Goal: Task Accomplishment & Management: Manage account settings

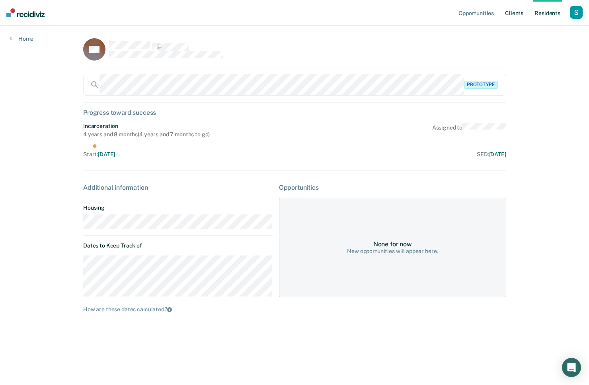
click at [513, 20] on link "Client s" at bounding box center [515, 12] width 22 height 25
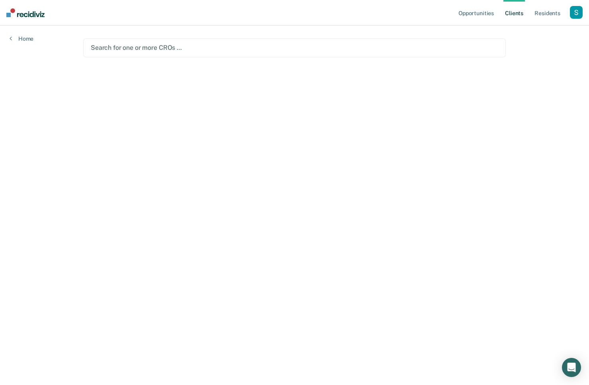
click at [254, 46] on div at bounding box center [295, 47] width 408 height 9
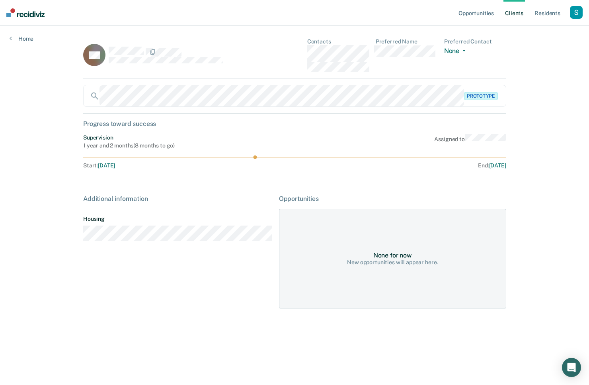
click at [402, 72] on div "AA Contacts Preferred Name Preferred Contact None Call Text Email None" at bounding box center [294, 58] width 423 height 40
click at [461, 48] on button "None" at bounding box center [456, 51] width 25 height 9
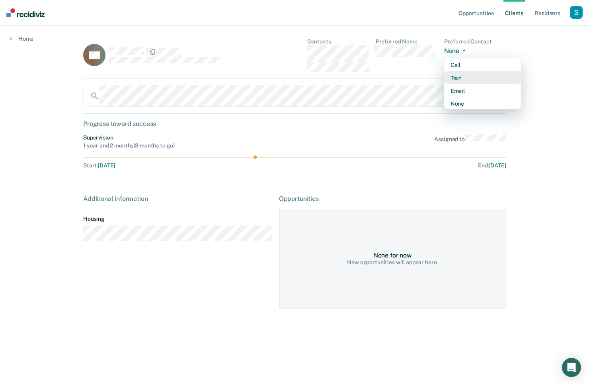
click at [459, 78] on div "Text" at bounding box center [483, 78] width 64 height 7
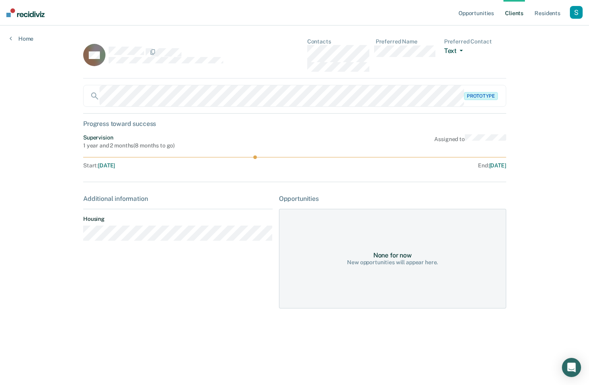
click at [463, 49] on button "Text" at bounding box center [455, 51] width 22 height 9
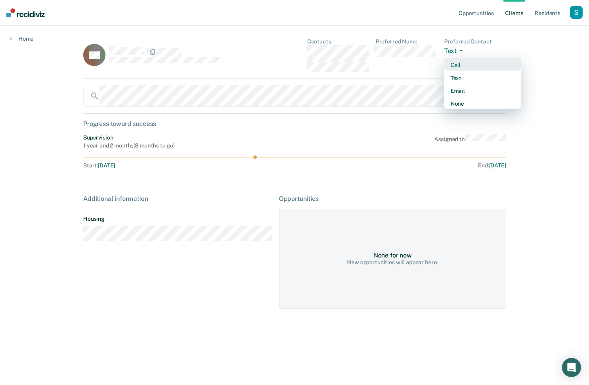
click at [464, 62] on div "Call" at bounding box center [483, 65] width 64 height 7
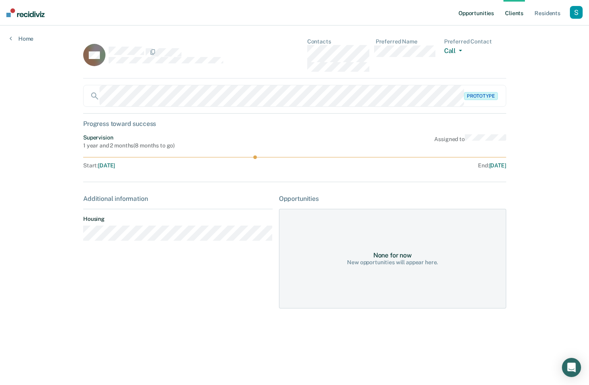
click at [468, 16] on link "Opportunities" at bounding box center [476, 12] width 39 height 25
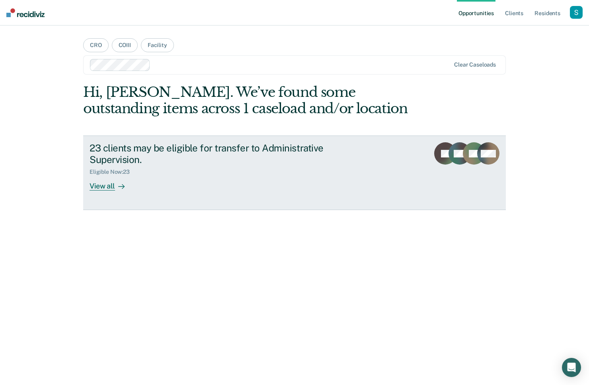
click at [143, 153] on div "23 clients may be eligible for transfer to Administrative Supervision." at bounding box center [230, 153] width 280 height 23
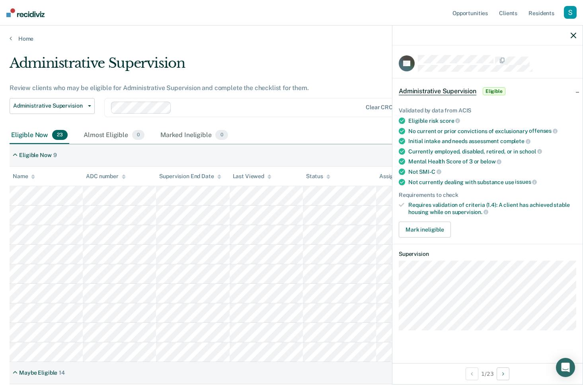
click at [492, 93] on span "Eligible" at bounding box center [494, 91] width 23 height 8
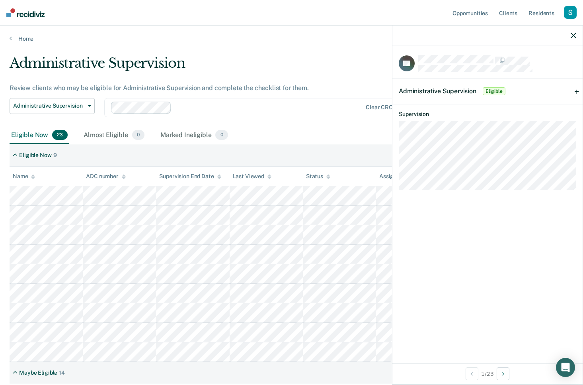
click at [492, 93] on span "Eligible" at bounding box center [494, 91] width 23 height 8
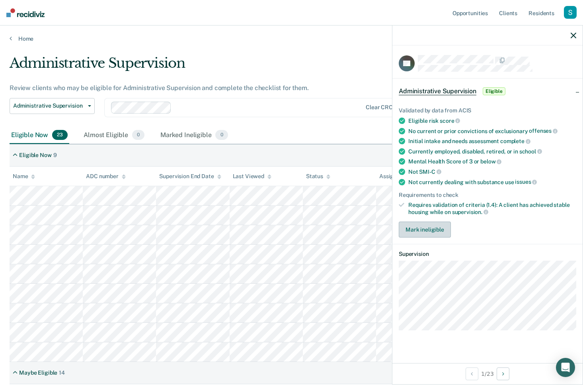
click at [426, 230] on button "Mark ineligible" at bounding box center [425, 229] width 52 height 16
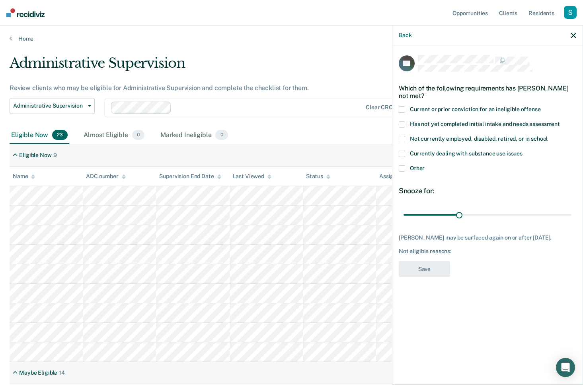
click at [417, 150] on span "Currently dealing with substance use issues" at bounding box center [466, 153] width 113 height 6
click at [417, 167] on span "Other" at bounding box center [417, 168] width 15 height 6
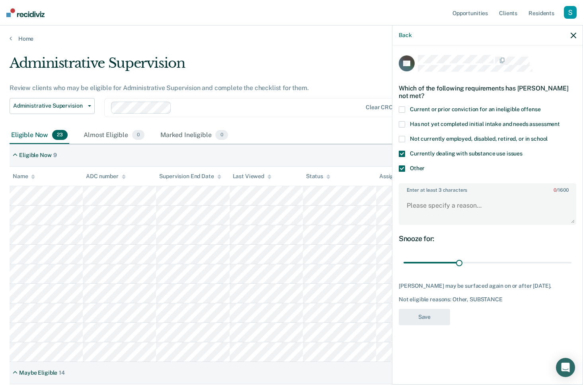
click at [428, 147] on div "Not currently employed, disabled, retired, or in school" at bounding box center [488, 143] width 178 height 15
click at [484, 264] on input "range" at bounding box center [488, 263] width 168 height 14
drag, startPoint x: 517, startPoint y: 258, endPoint x: 552, endPoint y: 254, distance: 35.3
click at [552, 256] on input "range" at bounding box center [488, 263] width 168 height 14
drag, startPoint x: 560, startPoint y: 261, endPoint x: 434, endPoint y: 260, distance: 125.8
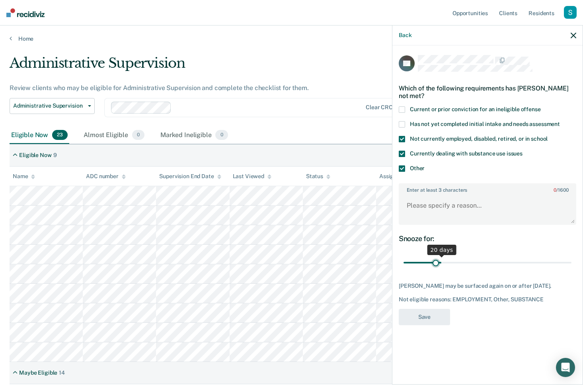
type input "17"
click at [436, 259] on input "range" at bounding box center [488, 263] width 168 height 14
drag, startPoint x: 435, startPoint y: 261, endPoint x: 439, endPoint y: 275, distance: 14.9
click at [435, 261] on input "range" at bounding box center [488, 263] width 168 height 14
click at [400, 34] on button "Back" at bounding box center [405, 35] width 13 height 7
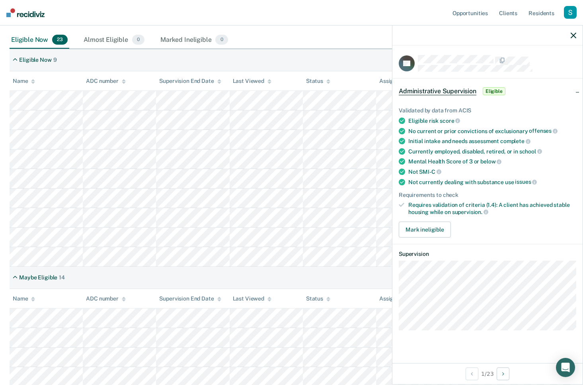
scroll to position [163, 0]
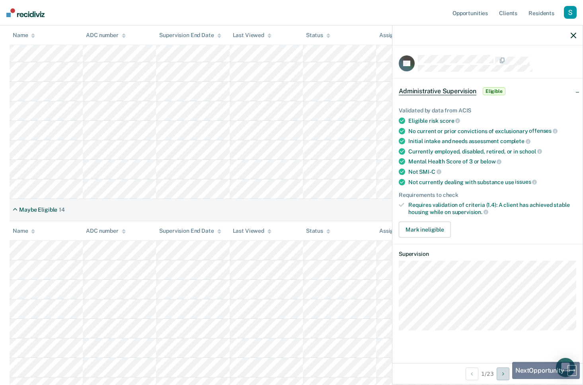
click at [507, 379] on button "Next Opportunity" at bounding box center [503, 373] width 13 height 13
click at [505, 378] on button "Next Opportunity" at bounding box center [503, 373] width 13 height 13
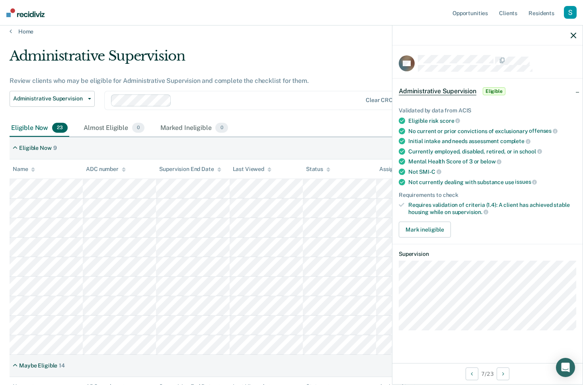
scroll to position [0, 0]
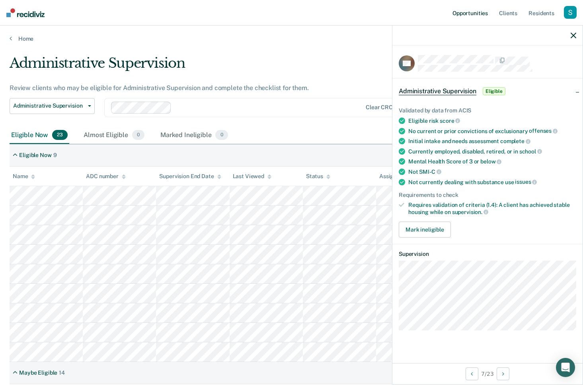
click at [479, 12] on link "Opportunities" at bounding box center [470, 12] width 39 height 25
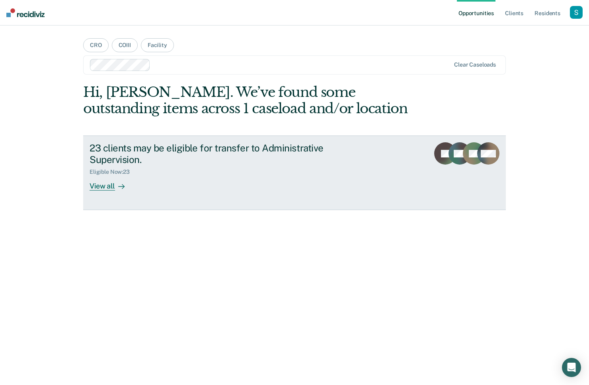
click at [260, 149] on div "23 clients may be eligible for transfer to Administrative Supervision." at bounding box center [230, 153] width 280 height 23
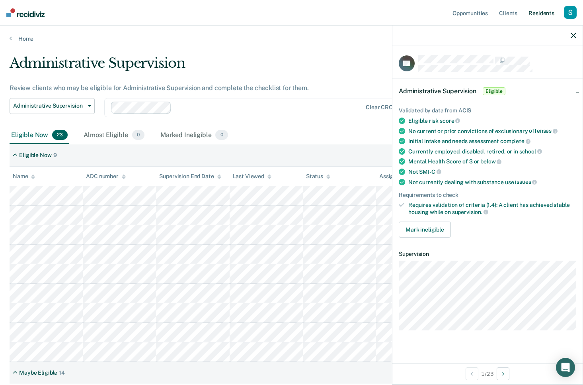
click at [542, 13] on link "Resident s" at bounding box center [541, 12] width 29 height 25
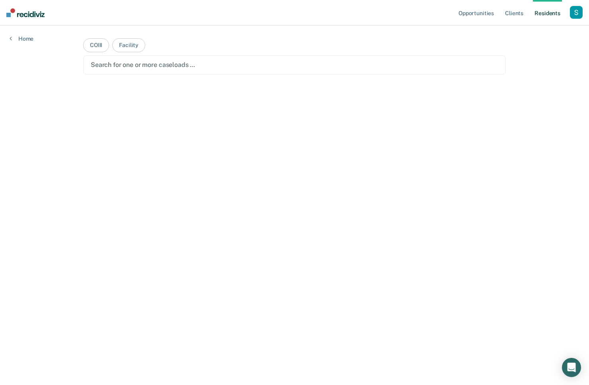
click at [573, 10] on div "button" at bounding box center [576, 12] width 13 height 13
click at [535, 29] on link "Profile" at bounding box center [545, 32] width 64 height 7
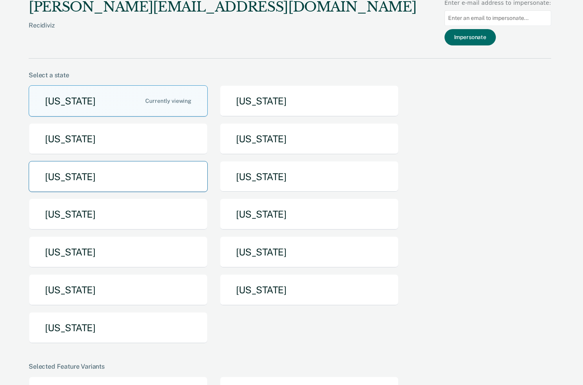
scroll to position [2, 0]
click at [128, 185] on button "[US_STATE]" at bounding box center [118, 175] width 179 height 31
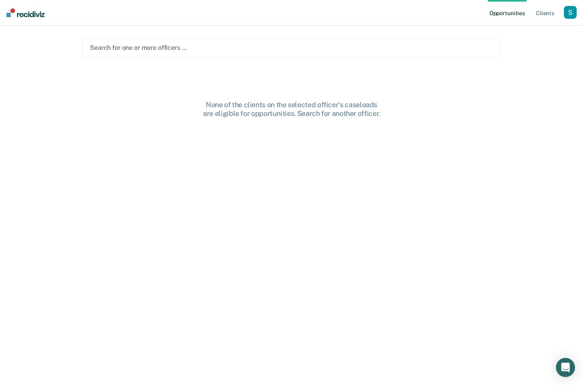
click at [226, 46] on div at bounding box center [291, 47] width 403 height 9
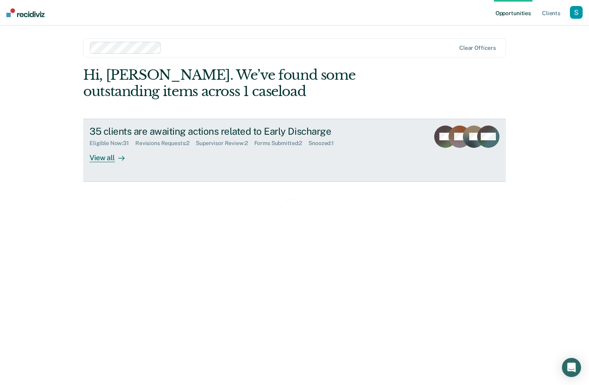
click at [241, 145] on div "Supervisor Review : 2" at bounding box center [225, 143] width 58 height 7
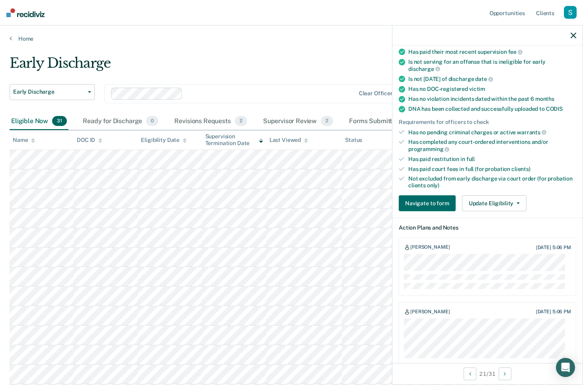
scroll to position [164, 0]
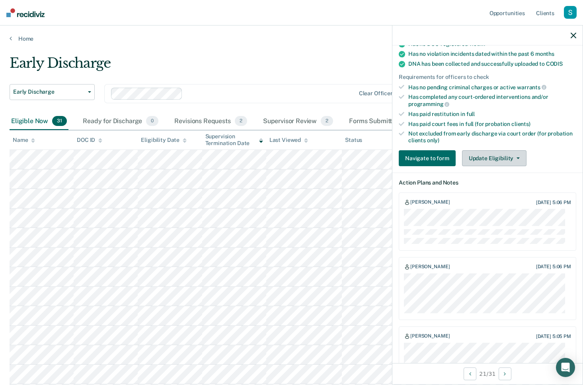
click at [496, 155] on button "Update Eligibility" at bounding box center [494, 158] width 65 height 16
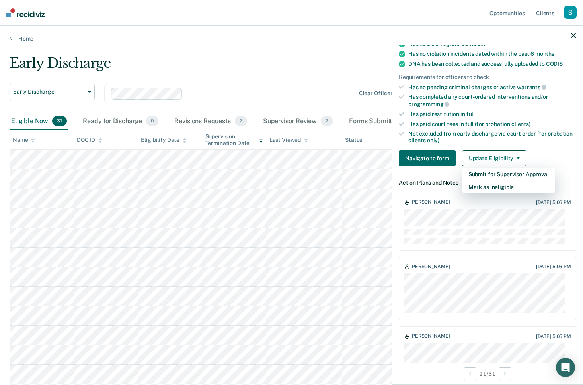
click at [559, 136] on div "Not excluded from early discharge via court order (for probation clients only)" at bounding box center [493, 137] width 168 height 14
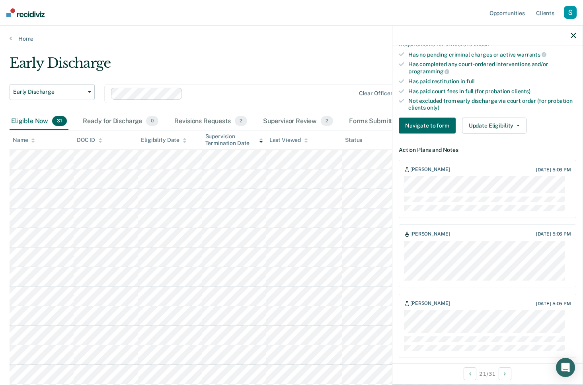
scroll to position [199, 0]
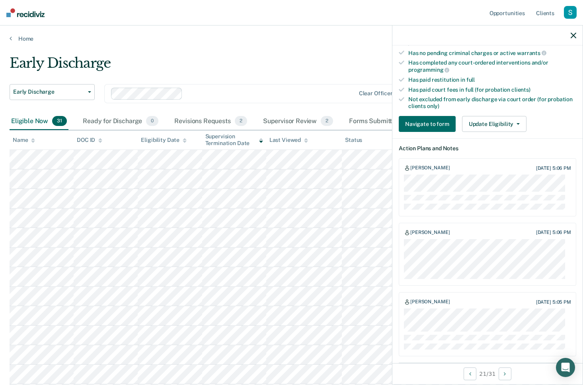
click at [500, 112] on div "Requirements validated by data from ICON Is on supervision level 2 90 days have…" at bounding box center [488, 17] width 190 height 243
click at [502, 116] on button "Update Eligibility" at bounding box center [494, 124] width 65 height 16
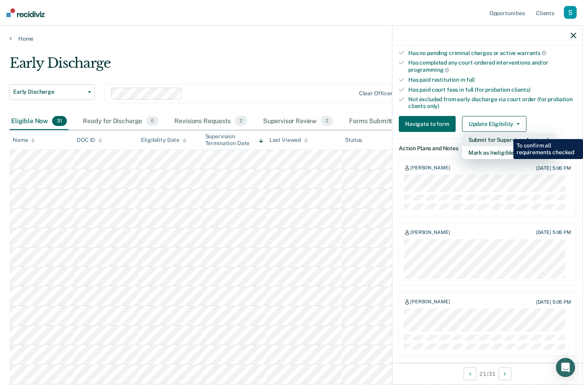
click at [508, 133] on button "Submit for Supervisor Approval" at bounding box center [508, 139] width 93 height 13
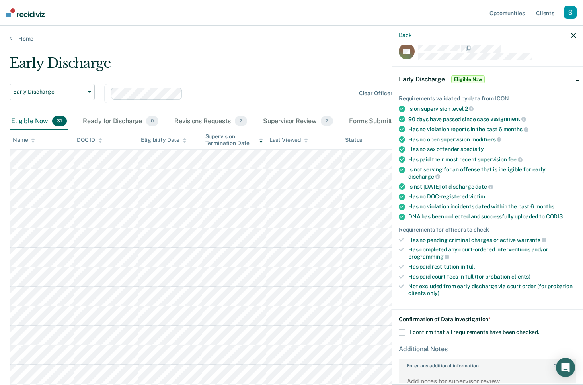
scroll to position [0, 0]
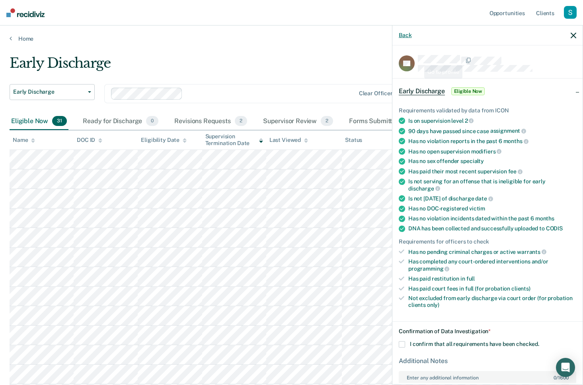
click at [405, 34] on button "Back" at bounding box center [405, 35] width 13 height 7
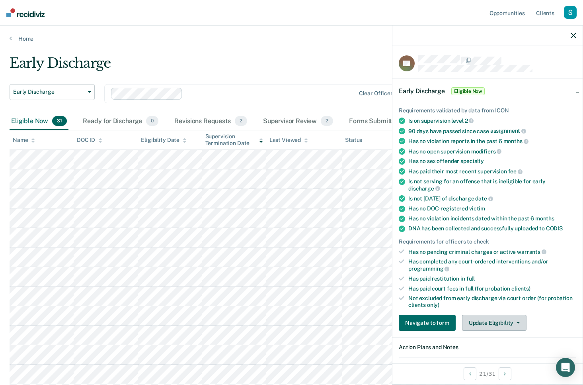
click at [513, 315] on button "Update Eligibility" at bounding box center [494, 323] width 65 height 16
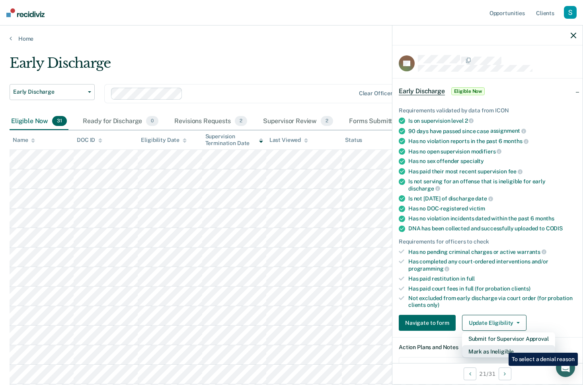
click at [503, 346] on button "Mark as Ineligible" at bounding box center [508, 351] width 93 height 13
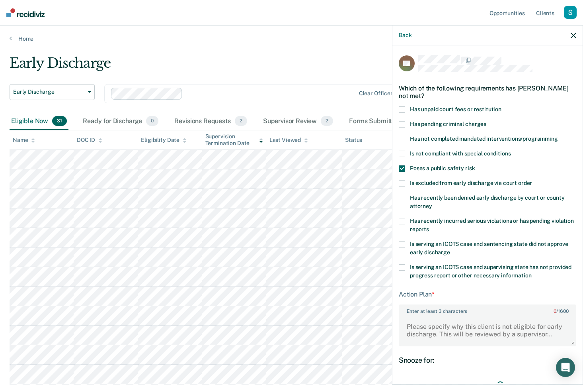
scroll to position [84, 0]
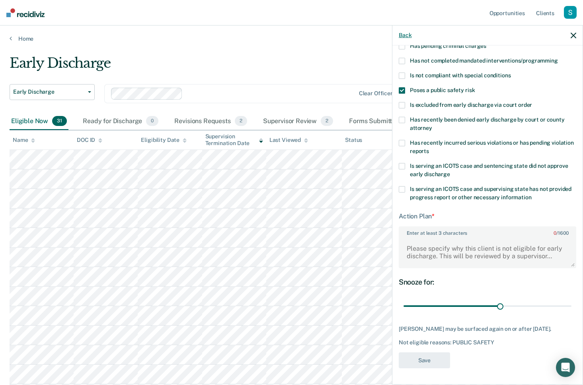
click at [406, 33] on button "Back" at bounding box center [405, 35] width 13 height 7
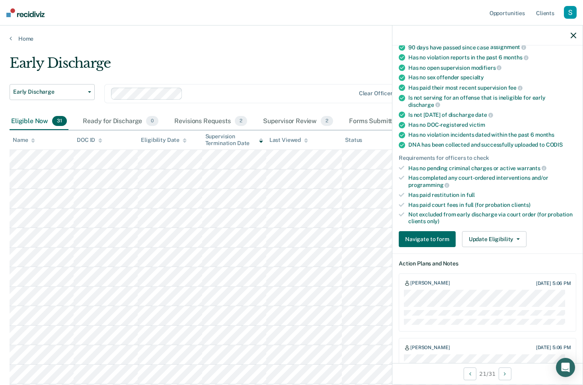
click at [567, 10] on div "button" at bounding box center [570, 12] width 13 height 13
click at [540, 30] on link "Profile" at bounding box center [539, 32] width 64 height 7
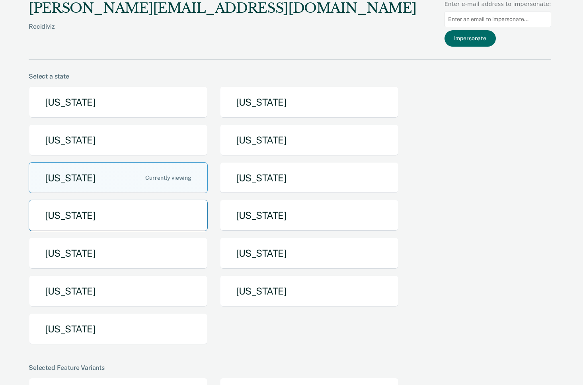
click at [159, 211] on button "[US_STATE]" at bounding box center [118, 215] width 179 height 31
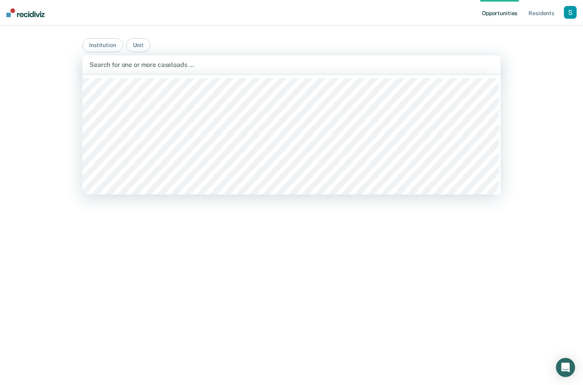
click at [117, 66] on div at bounding box center [292, 64] width 404 height 9
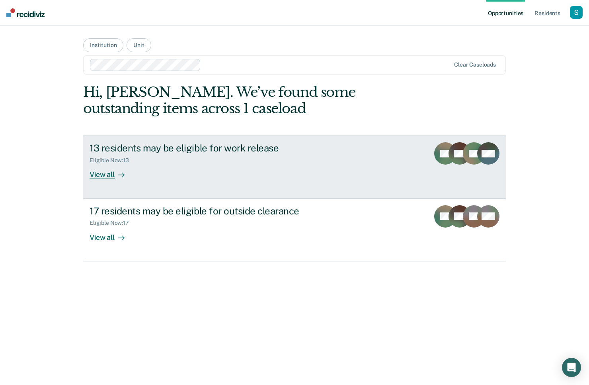
click at [203, 162] on div "Eligible Now : 13" at bounding box center [230, 159] width 280 height 10
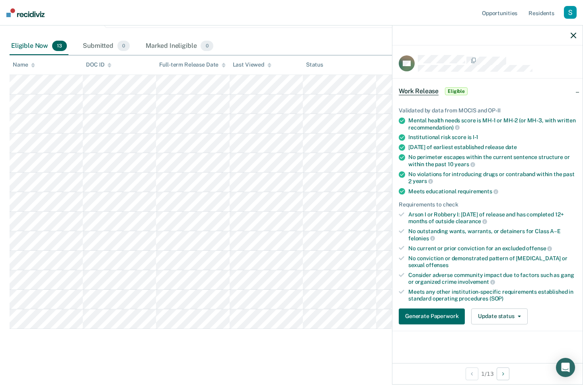
scroll to position [91, 0]
click at [492, 314] on button "Update status" at bounding box center [499, 316] width 56 height 16
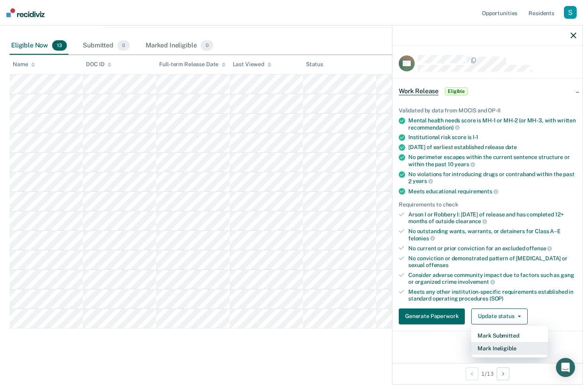
click at [513, 346] on button "Mark Ineligible" at bounding box center [509, 348] width 77 height 13
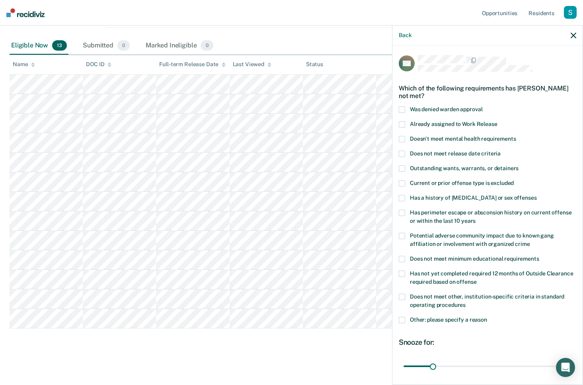
scroll to position [66, 0]
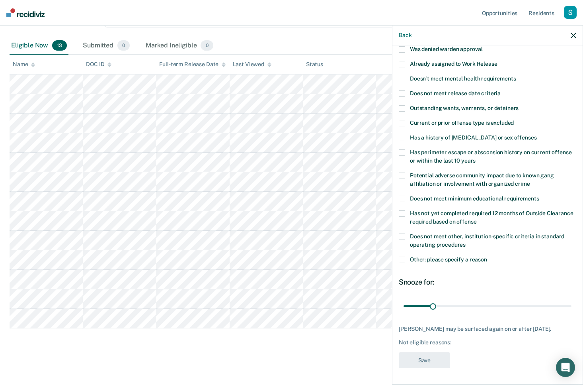
click at [446, 256] on span "Other: please specify a reason" at bounding box center [448, 259] width 77 height 6
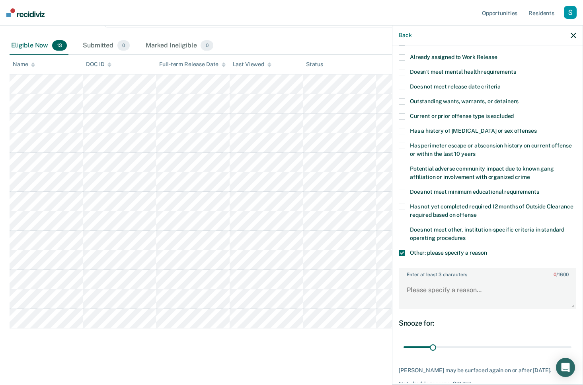
scroll to position [67, 0]
click at [430, 227] on span "Does not meet other, institution-specific criteria in standard operating proced…" at bounding box center [487, 233] width 155 height 15
click at [434, 243] on div "Does not meet other, institution-specific criteria in standard operating proced…" at bounding box center [488, 237] width 178 height 23
click at [437, 249] on span "Other: please specify a reason" at bounding box center [448, 252] width 77 height 6
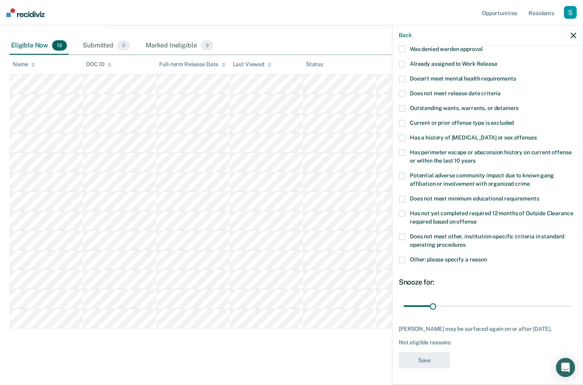
click at [440, 233] on span "Does not meet other, institution-specific criteria in standard operating proced…" at bounding box center [487, 240] width 155 height 15
click at [429, 366] on button "Save" at bounding box center [424, 360] width 51 height 16
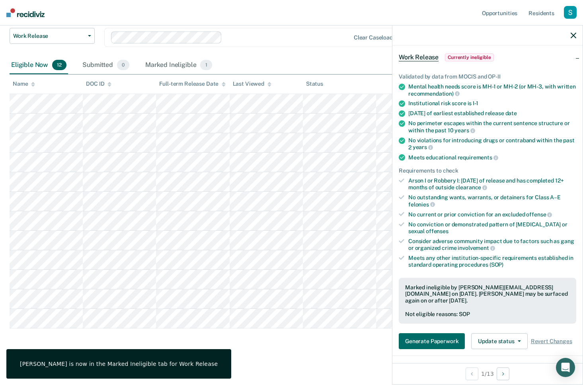
scroll to position [34, 0]
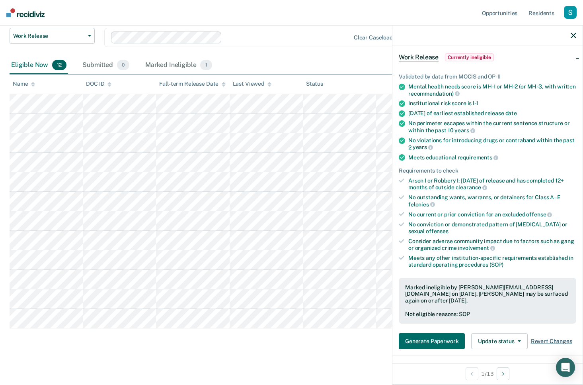
click at [559, 338] on span "Revert Changes" at bounding box center [551, 341] width 41 height 7
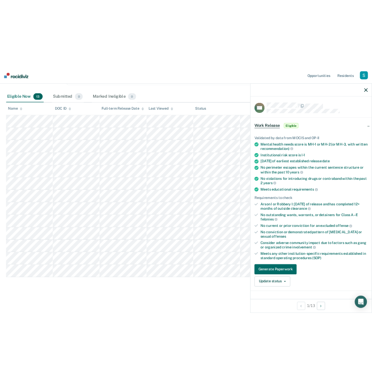
scroll to position [0, 0]
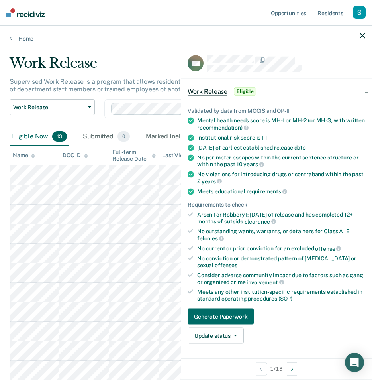
click at [266, 325] on div "Generate Paperwork Update status Mark Submitted Mark Ineligible" at bounding box center [277, 325] width 178 height 35
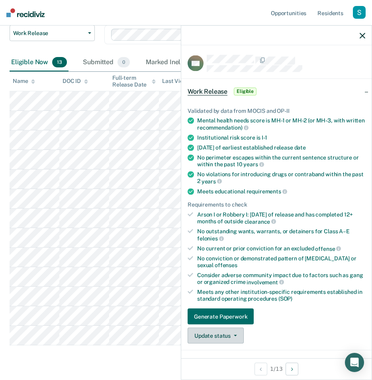
click at [231, 329] on button "Update status" at bounding box center [216, 335] width 56 height 16
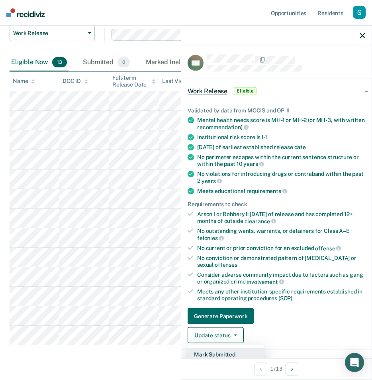
click at [236, 350] on button "Mark Submitted" at bounding box center [226, 354] width 77 height 13
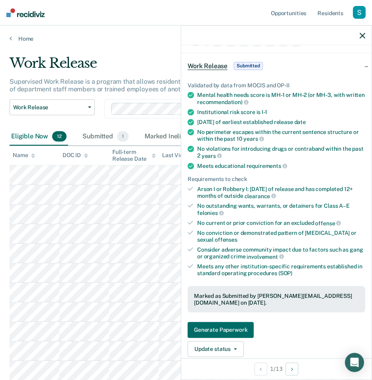
scroll to position [48, 0]
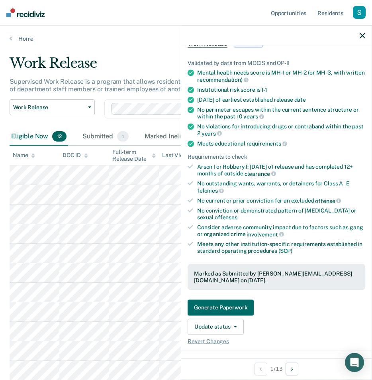
click at [286, 323] on div "Generate Paperwork Update status Revert from Submitted Mark Ineligible Revert C…" at bounding box center [277, 321] width 178 height 45
click at [269, 335] on div "Generate Paperwork Update status Revert from Submitted Mark Ineligible Revert C…" at bounding box center [277, 321] width 178 height 45
click at [217, 339] on span "Revert Changes" at bounding box center [208, 340] width 41 height 7
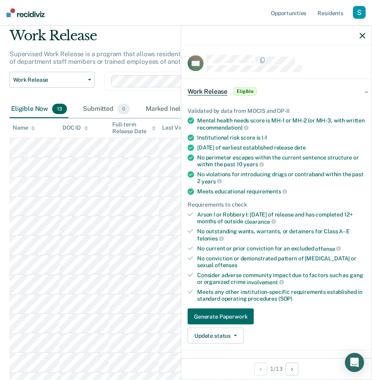
scroll to position [96, 0]
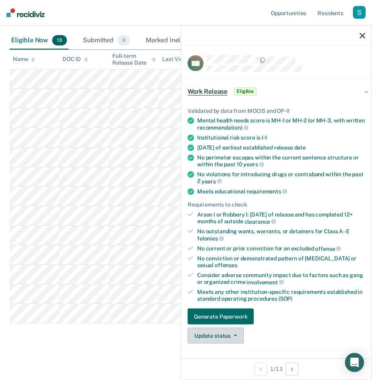
click at [224, 329] on button "Update status" at bounding box center [216, 335] width 56 height 16
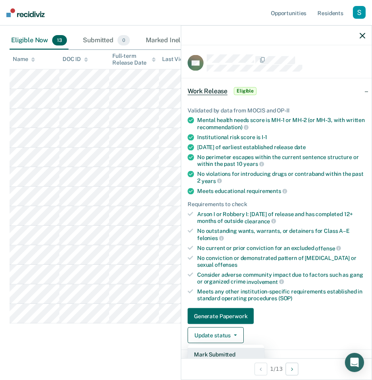
click at [224, 348] on button "Mark Submitted" at bounding box center [226, 354] width 77 height 13
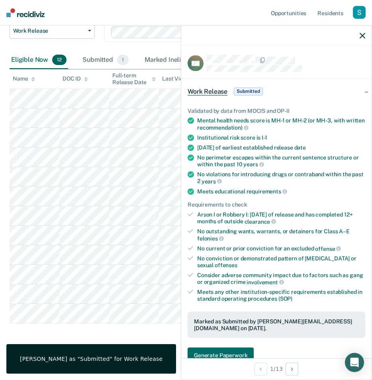
scroll to position [48, 0]
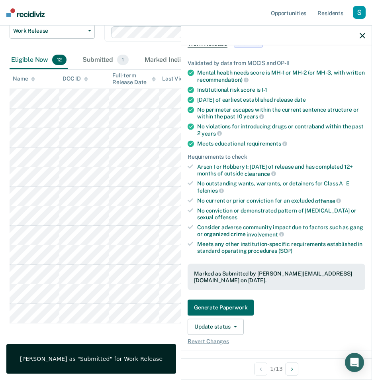
click at [280, 333] on div "Generate Paperwork Update status Revert from Submitted Mark Ineligible Revert C…" at bounding box center [277, 321] width 178 height 45
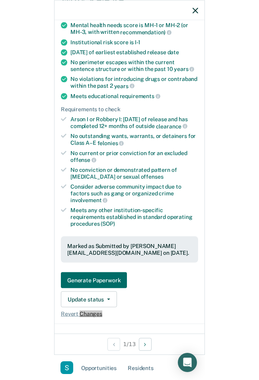
scroll to position [55, 0]
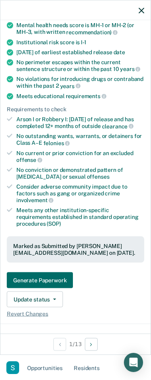
click at [111, 317] on div "Validated by data from MOCIS and OP-II Mental health needs score is MH-1 or MH-…" at bounding box center [75, 161] width 150 height 324
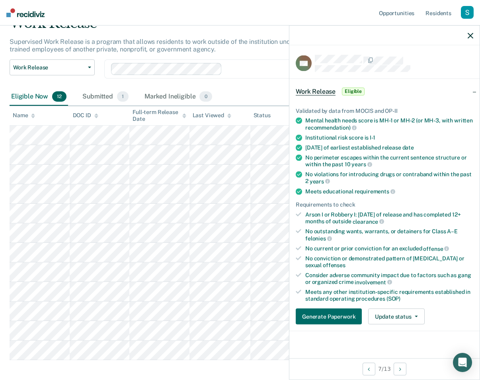
scroll to position [0, 0]
click at [165, 97] on div "Marked Ineligible 0" at bounding box center [178, 97] width 71 height 18
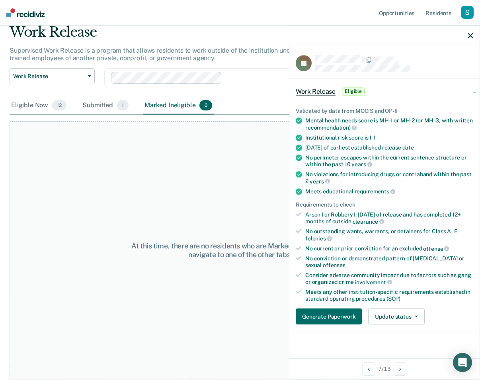
scroll to position [30, 0]
click at [79, 100] on div "Eligible Now 12 Submitted 1 Marked Ineligible 0" at bounding box center [112, 107] width 204 height 18
click at [94, 101] on div "Submitted 1" at bounding box center [105, 107] width 49 height 18
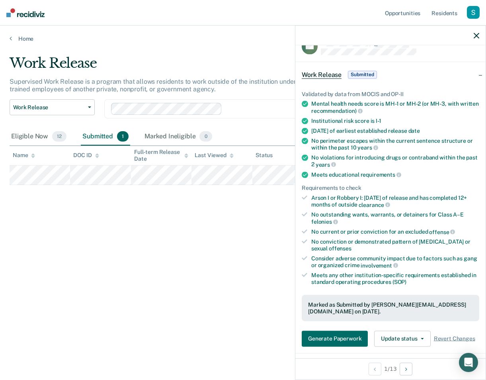
scroll to position [19, 0]
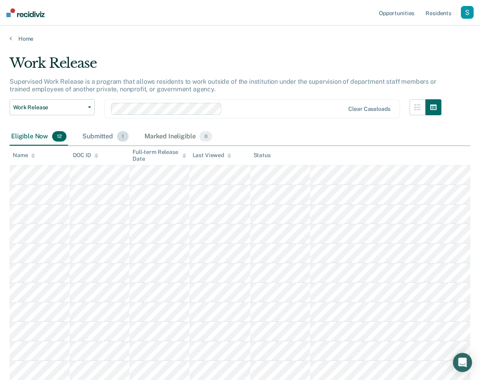
click at [104, 134] on div "Submitted 1" at bounding box center [105, 137] width 49 height 18
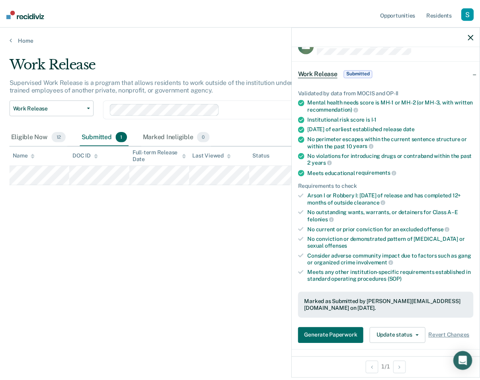
scroll to position [19, 0]
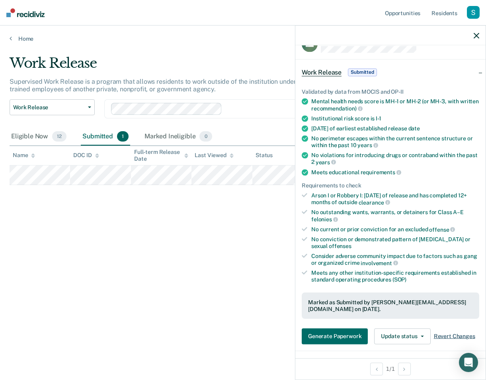
click at [465, 333] on span "Revert Changes" at bounding box center [454, 336] width 41 height 7
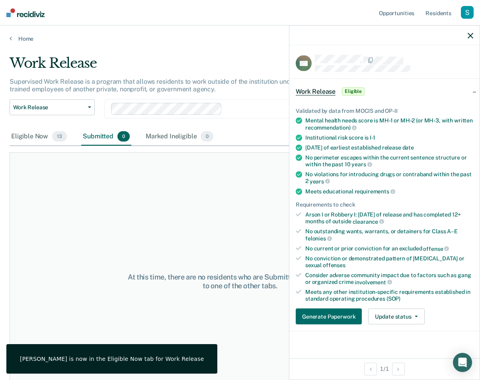
click at [192, 254] on div "At this time, there are no residents who are Submitted. Please navigate to one …" at bounding box center [240, 281] width 461 height 258
click at [51, 138] on div "Eligible Now 13" at bounding box center [39, 137] width 59 height 18
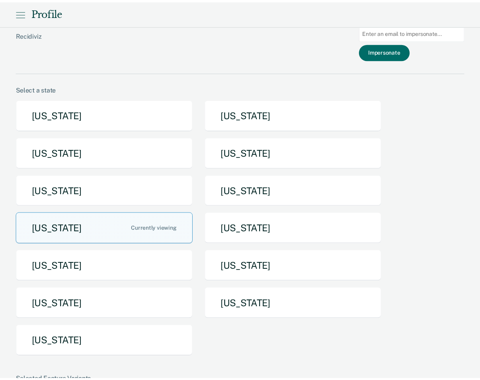
scroll to position [2, 0]
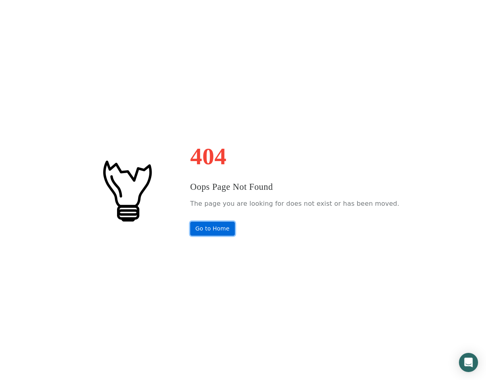
click at [223, 233] on link "Go to Home" at bounding box center [212, 228] width 45 height 14
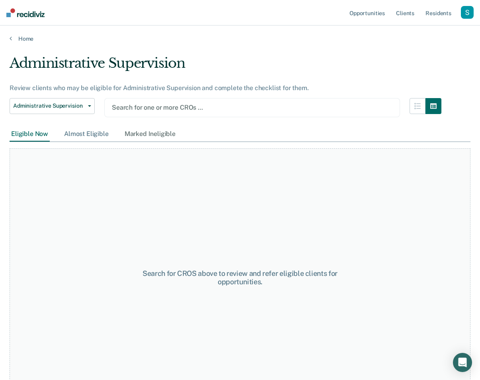
click at [103, 131] on div "Almost Eligible" at bounding box center [87, 134] width 48 height 15
click at [147, 127] on div "Marked Ineligible" at bounding box center [150, 134] width 54 height 15
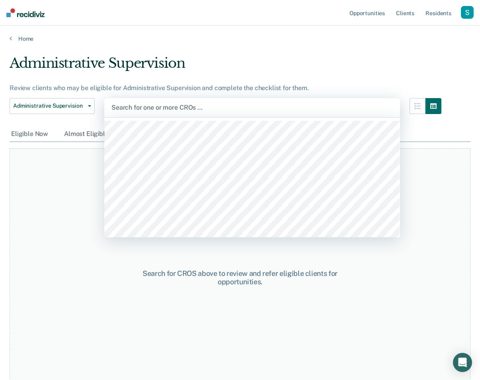
click at [187, 103] on div at bounding box center [253, 107] width 282 height 9
click at [185, 68] on div "Administrative Supervision" at bounding box center [226, 66] width 432 height 23
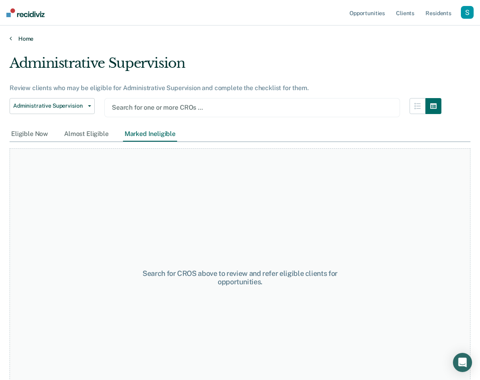
click at [25, 40] on link "Home" at bounding box center [240, 38] width 461 height 7
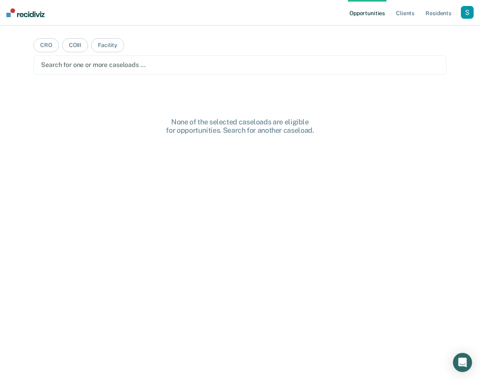
click at [76, 60] on div at bounding box center [240, 64] width 398 height 9
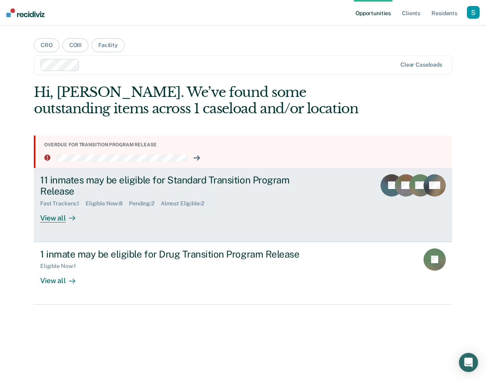
click at [80, 219] on div "View all" at bounding box center [62, 215] width 45 height 16
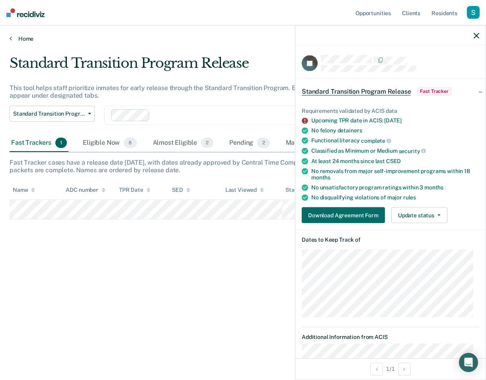
click at [13, 35] on link "Home" at bounding box center [243, 38] width 467 height 7
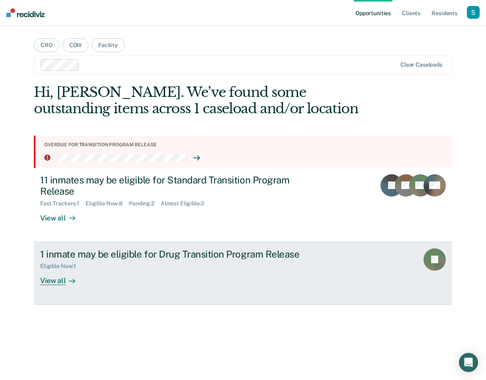
click at [134, 274] on div "1 inmate may be eligible for Drug Transition Program Release Eligible Now : 1 V…" at bounding box center [189, 266] width 299 height 37
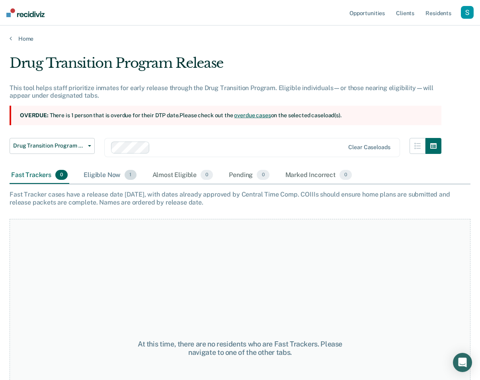
drag, startPoint x: 110, startPoint y: 175, endPoint x: 136, endPoint y: 182, distance: 26.5
click at [111, 176] on div "Eligible Now 1" at bounding box center [110, 175] width 56 height 18
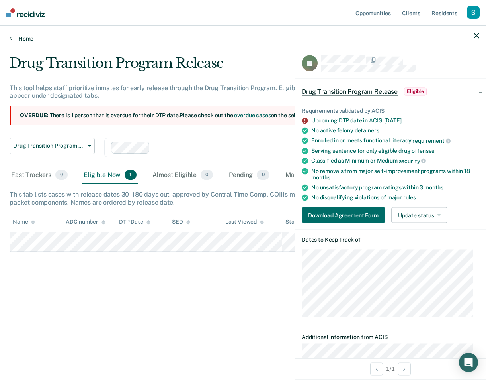
click at [28, 41] on link "Home" at bounding box center [243, 38] width 467 height 7
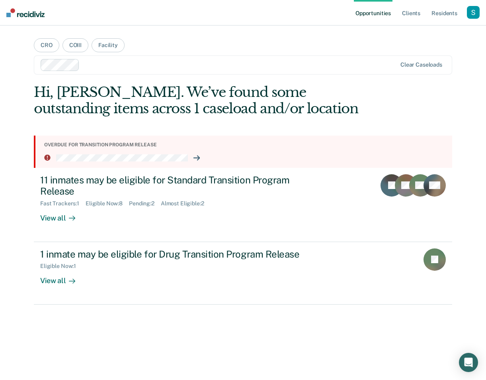
click at [203, 157] on li at bounding box center [245, 157] width 402 height 7
click at [198, 157] on icon at bounding box center [199, 158] width 2 height 4
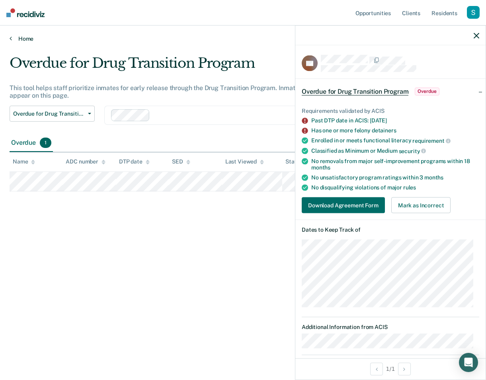
click at [22, 38] on link "Home" at bounding box center [243, 38] width 467 height 7
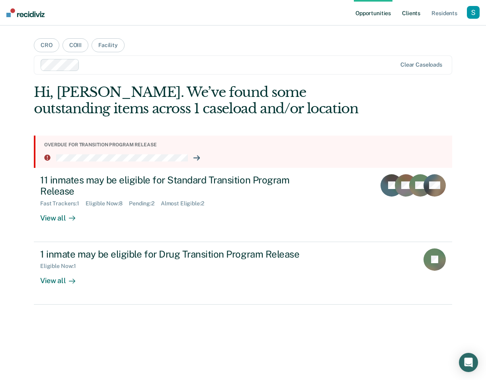
click at [403, 16] on link "Client s" at bounding box center [412, 12] width 22 height 25
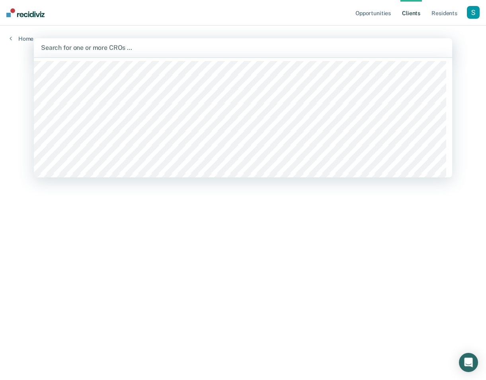
click at [117, 51] on div at bounding box center [243, 47] width 404 height 9
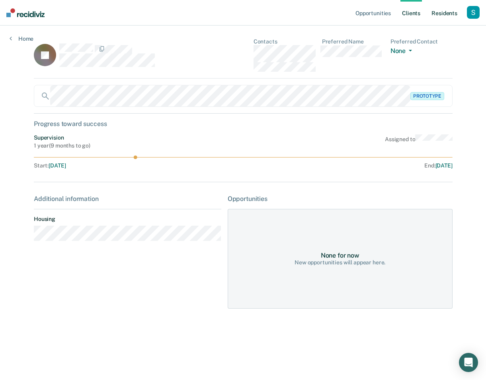
click at [456, 14] on link "Resident s" at bounding box center [444, 12] width 29 height 25
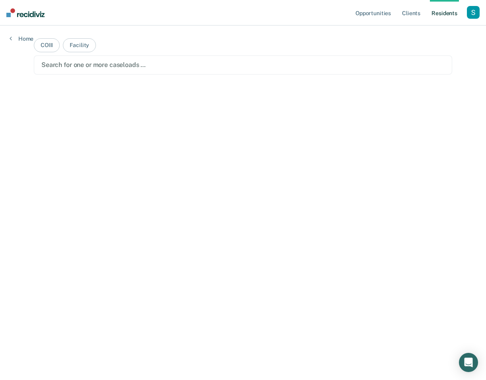
click at [100, 67] on div at bounding box center [242, 64] width 403 height 9
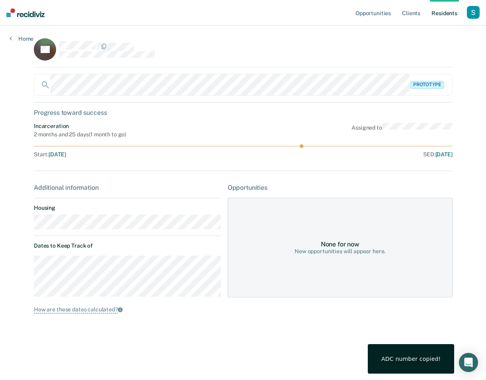
click at [476, 16] on div "button" at bounding box center [473, 12] width 13 height 13
click at [440, 28] on div "Profile How it works Log Out" at bounding box center [441, 42] width 77 height 39
click at [421, 29] on link "Profile" at bounding box center [441, 32] width 64 height 7
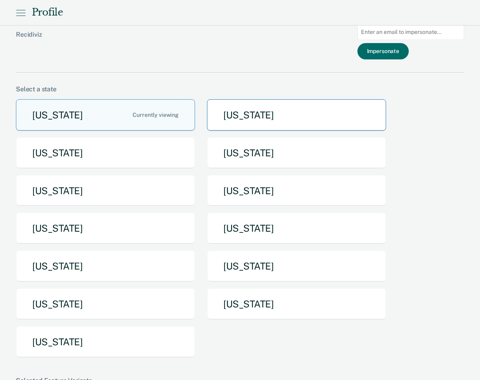
click at [232, 120] on button "[US_STATE]" at bounding box center [296, 114] width 179 height 31
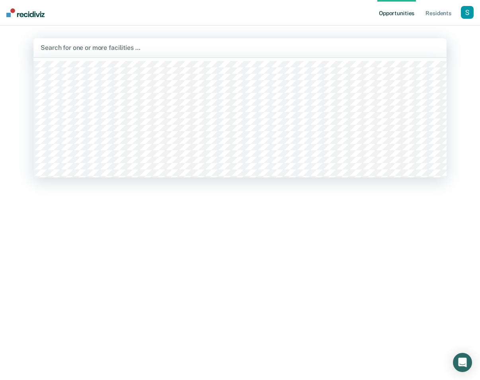
click at [121, 52] on div at bounding box center [240, 47] width 399 height 9
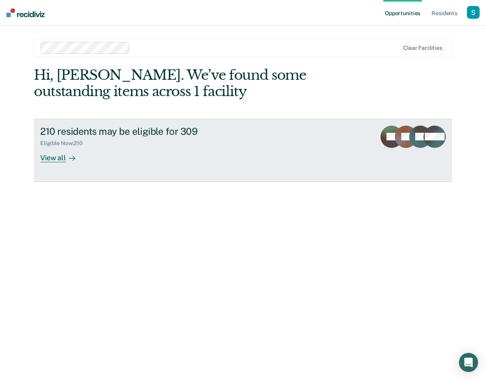
click at [140, 135] on div "210 residents may be eligible for 309" at bounding box center [180, 131] width 280 height 12
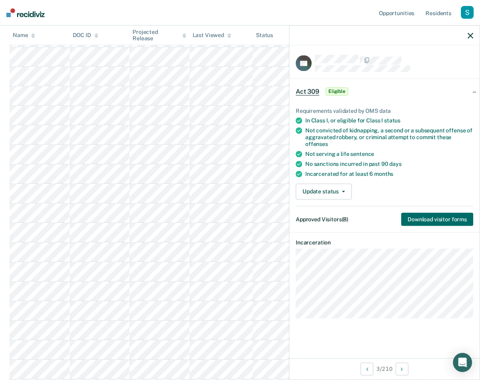
scroll to position [172, 0]
click at [331, 212] on dt "Approved Visitors (8)" at bounding box center [322, 218] width 53 height 13
click at [338, 183] on button "Update status" at bounding box center [324, 191] width 56 height 16
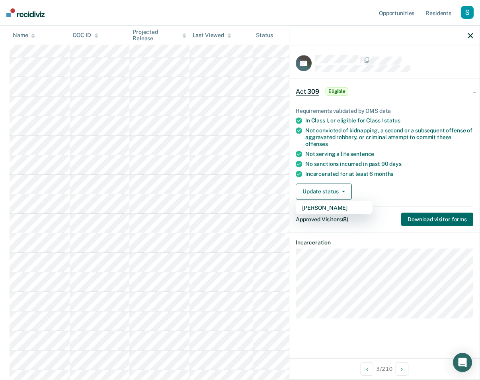
click at [411, 170] on div "Incarcerated for at least 6 months" at bounding box center [389, 173] width 168 height 7
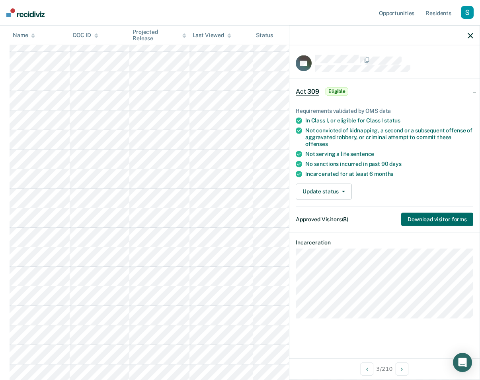
scroll to position [133, 0]
click at [405, 365] on button "Next Opportunity" at bounding box center [402, 368] width 13 height 13
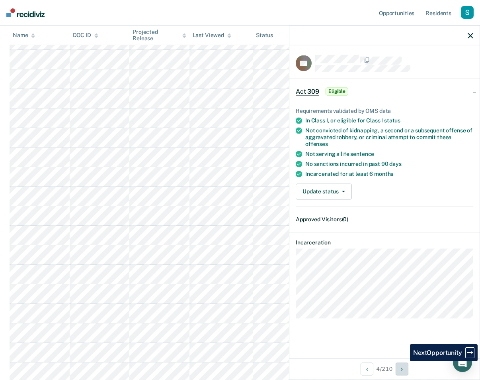
click at [404, 365] on button "Next Opportunity" at bounding box center [402, 368] width 13 height 13
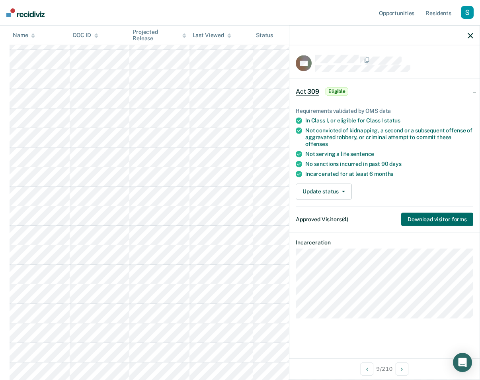
click at [474, 36] on div at bounding box center [385, 35] width 190 height 20
click at [468, 14] on div "button" at bounding box center [467, 12] width 13 height 13
click at [422, 32] on link "Profile" at bounding box center [435, 32] width 64 height 7
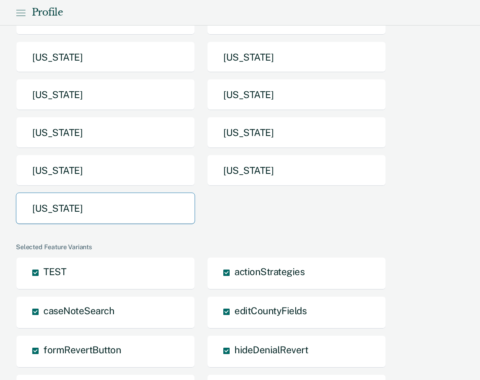
click at [109, 214] on button "[US_STATE]" at bounding box center [105, 207] width 179 height 31
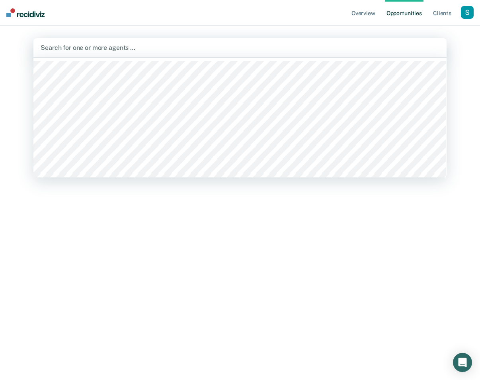
click at [120, 53] on div "Search for one or more agents …" at bounding box center [240, 47] width 400 height 11
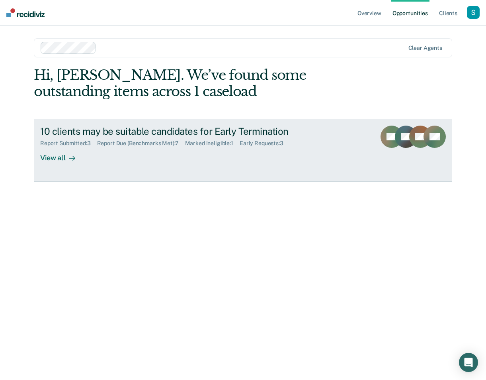
click at [425, 140] on icon at bounding box center [435, 149] width 39 height 36
